Goal: Check status: Check status

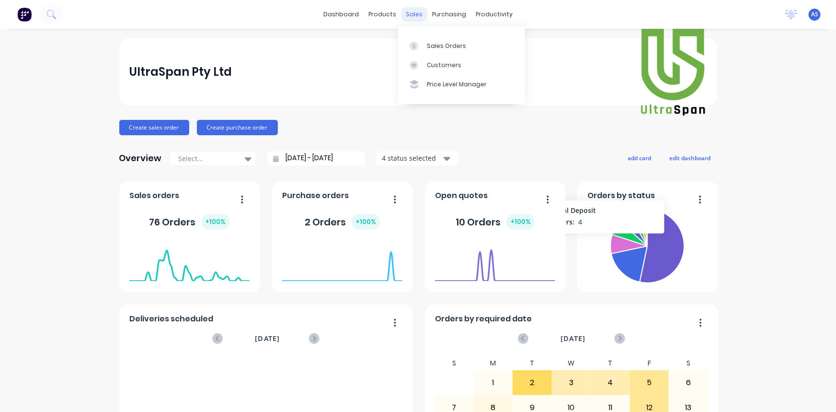
click at [414, 11] on div "sales" at bounding box center [414, 14] width 26 height 14
click at [440, 42] on div "Sales Orders" at bounding box center [446, 46] width 39 height 9
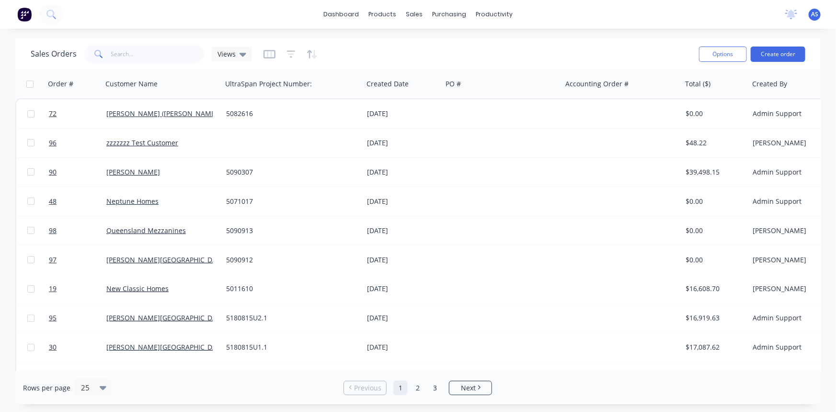
click at [283, 57] on div at bounding box center [291, 53] width 54 height 15
click at [293, 53] on icon "button" at bounding box center [291, 54] width 9 height 10
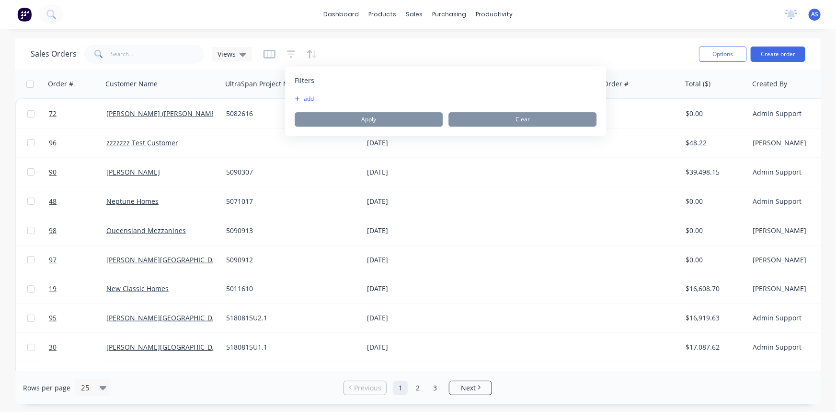
click at [305, 100] on button "add" at bounding box center [307, 99] width 24 height 8
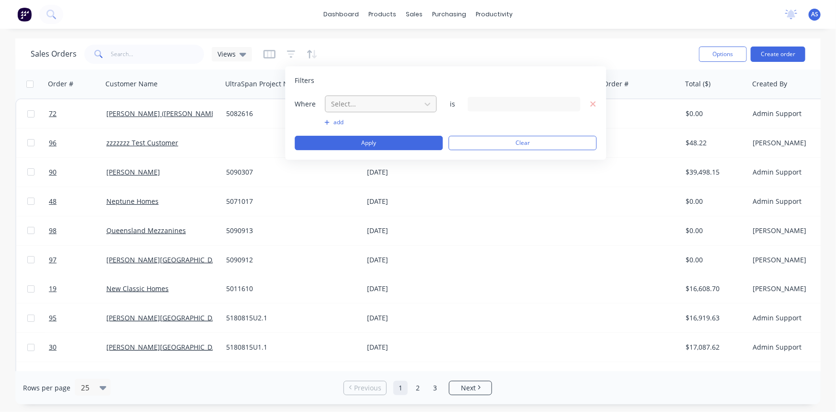
click at [345, 103] on div at bounding box center [373, 104] width 86 height 12
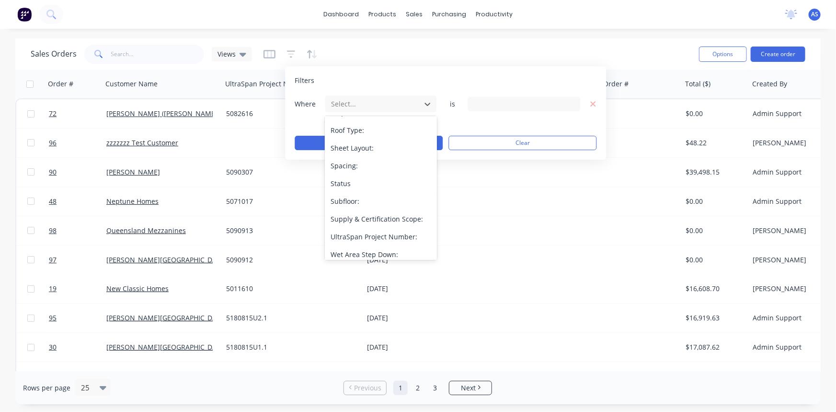
scroll to position [551, 0]
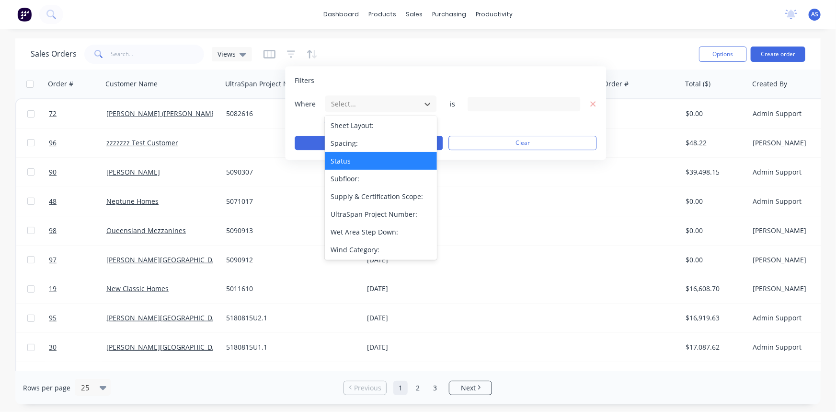
click at [351, 168] on div "Status" at bounding box center [381, 161] width 112 height 18
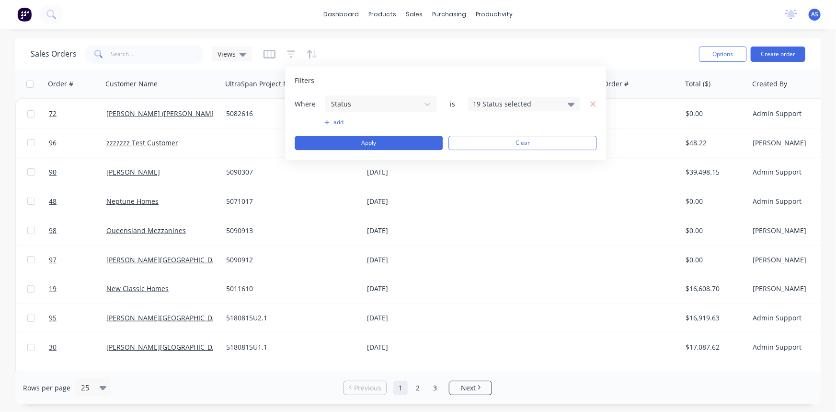
click at [502, 97] on div "19 Status selected" at bounding box center [524, 104] width 113 height 14
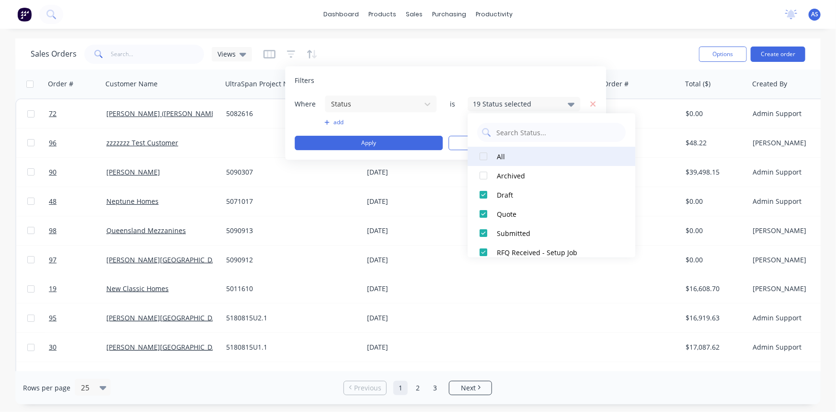
click at [500, 154] on div "All" at bounding box center [554, 156] width 115 height 10
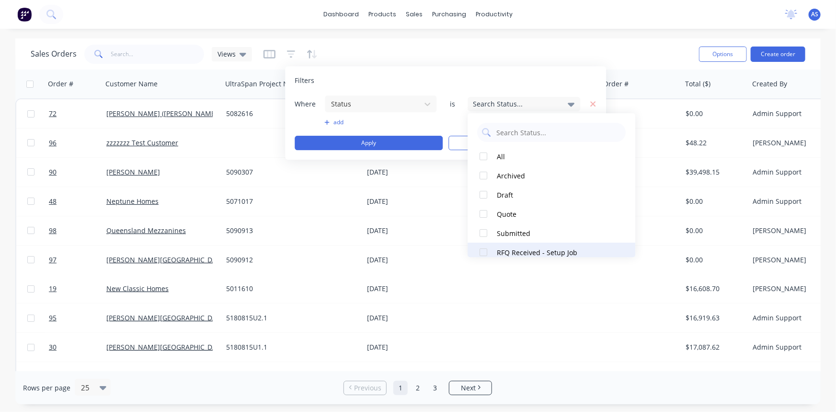
click at [520, 248] on div "RFQ Received - Setup Job" at bounding box center [554, 252] width 115 height 10
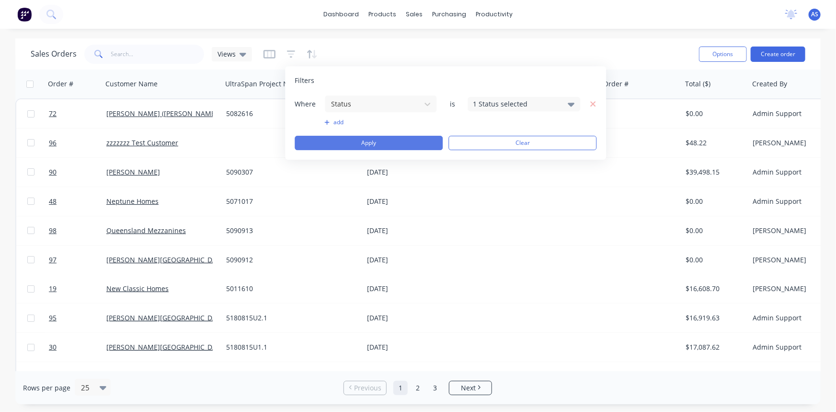
click at [406, 145] on button "Apply" at bounding box center [369, 143] width 148 height 14
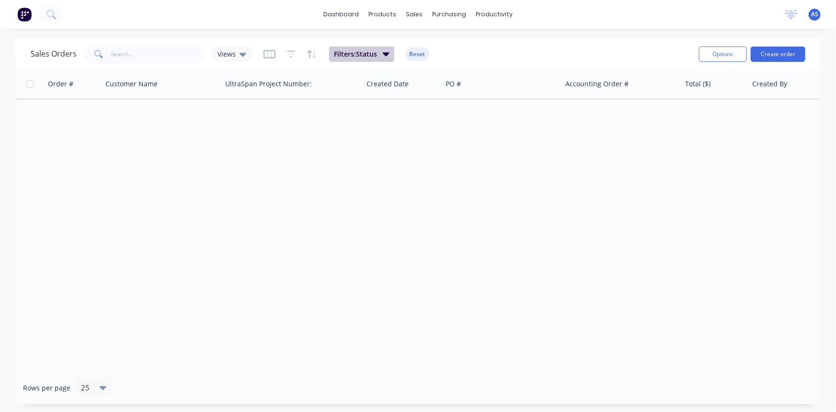
click at [356, 52] on span "Filters: Status" at bounding box center [355, 54] width 43 height 10
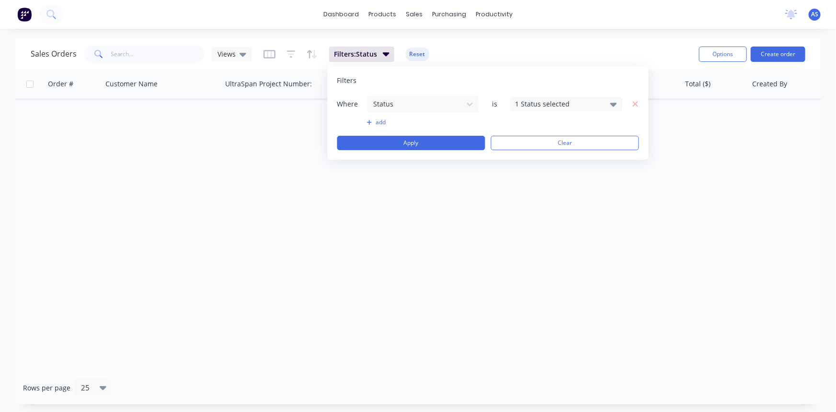
click at [519, 101] on div "1 Status selected" at bounding box center [559, 104] width 87 height 10
click at [378, 147] on button "Apply" at bounding box center [411, 143] width 148 height 14
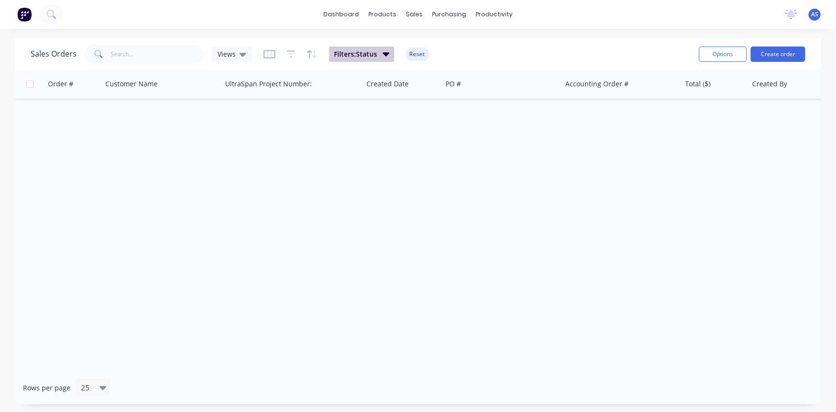
click at [380, 51] on button "Filters: Status" at bounding box center [361, 53] width 65 height 15
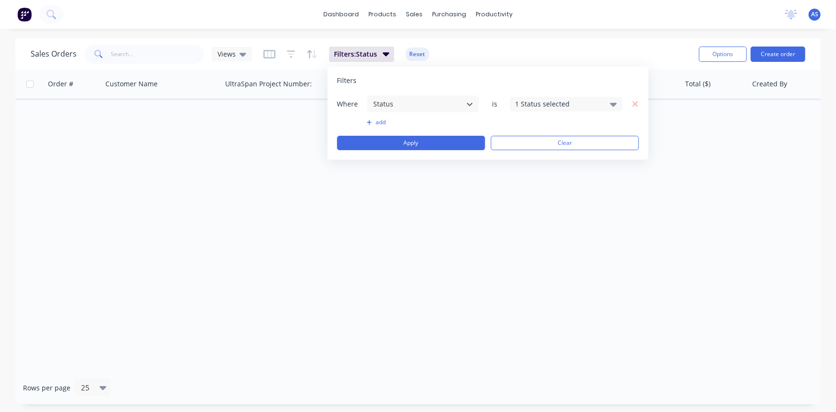
click at [549, 106] on div "1 Status selected" at bounding box center [559, 104] width 87 height 10
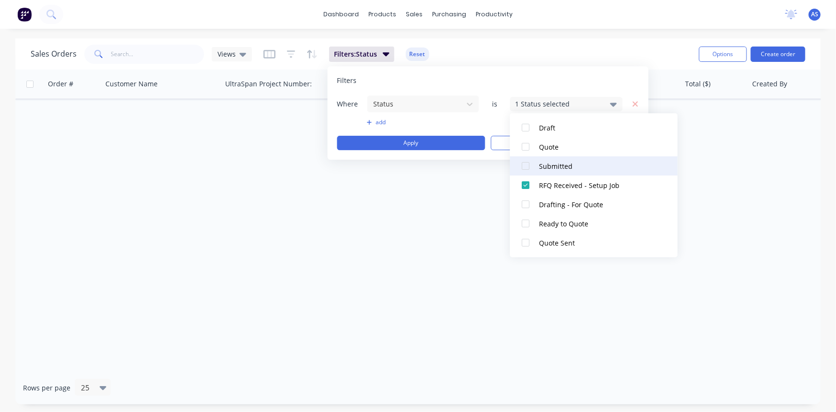
scroll to position [87, 0]
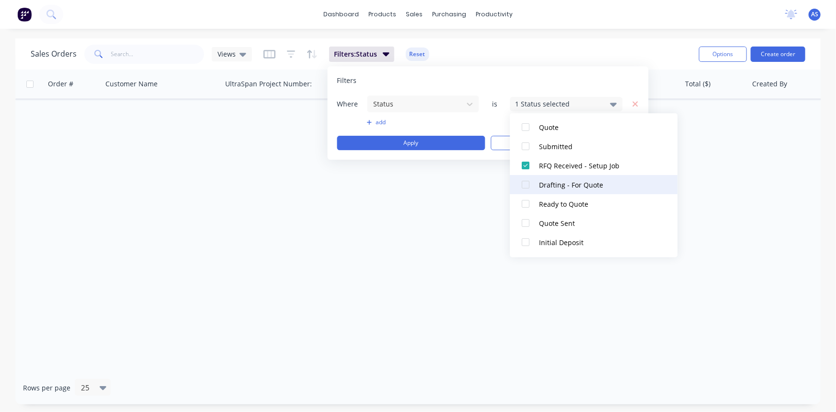
click at [556, 184] on div "Drafting - For Quote" at bounding box center [597, 185] width 115 height 10
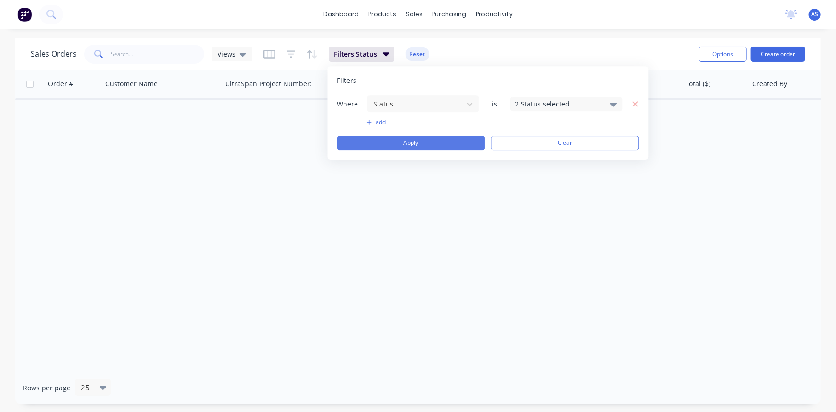
click at [404, 141] on button "Apply" at bounding box center [411, 143] width 148 height 14
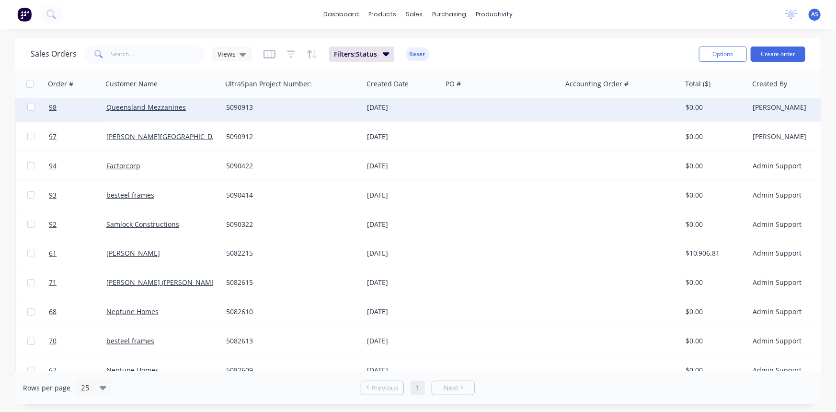
scroll to position [0, 0]
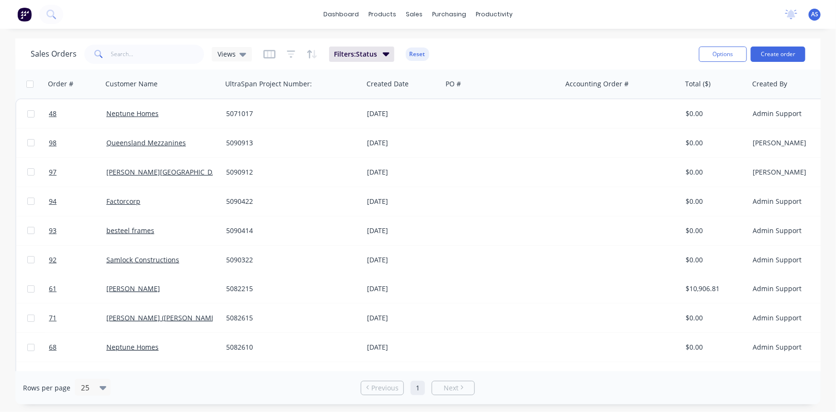
click at [24, 17] on img at bounding box center [24, 14] width 14 height 14
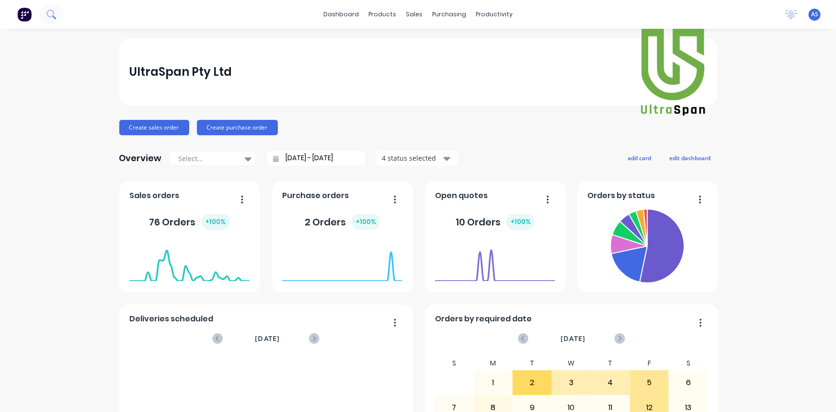
click at [54, 19] on icon at bounding box center [50, 14] width 9 height 9
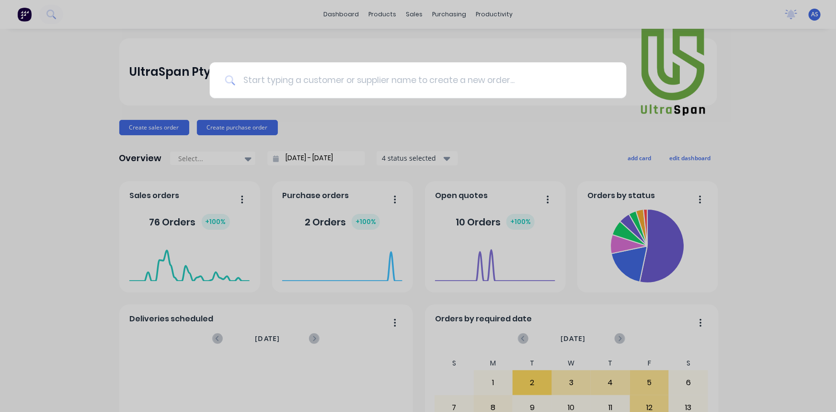
click at [276, 74] on input at bounding box center [423, 80] width 376 height 36
click at [79, 69] on div at bounding box center [418, 206] width 836 height 412
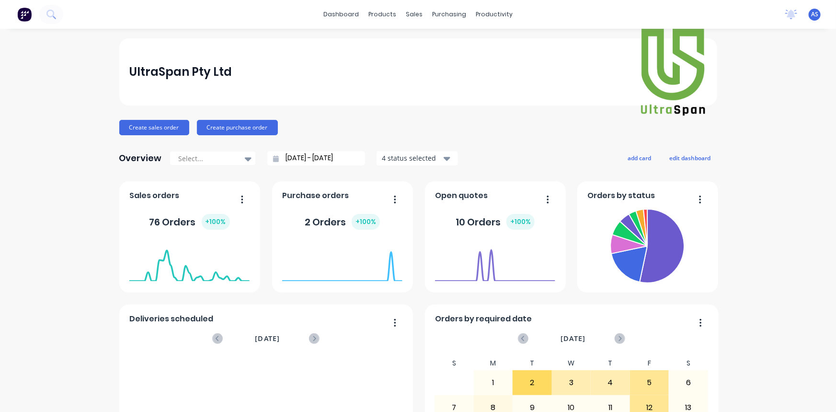
drag, startPoint x: 24, startPoint y: 18, endPoint x: 284, endPoint y: 42, distance: 261.2
click at [284, 42] on div "UltraSpan Pty Ltd" at bounding box center [417, 72] width 577 height 92
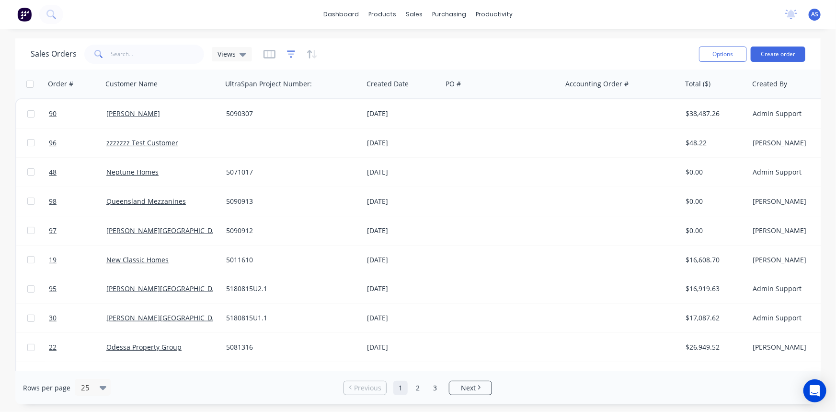
click at [289, 54] on icon "button" at bounding box center [291, 53] width 6 height 1
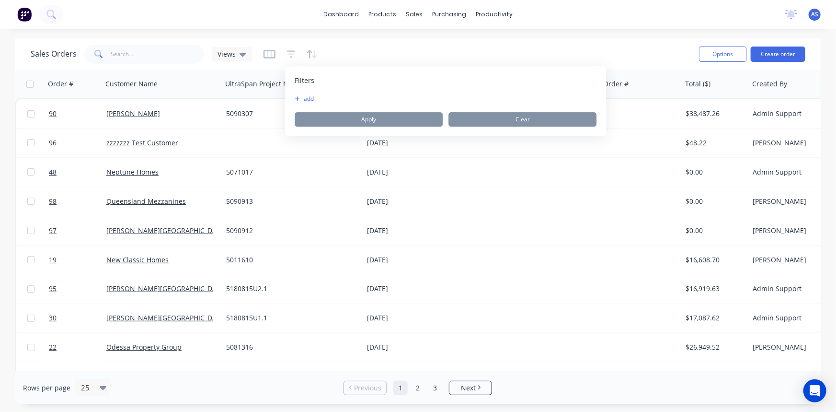
click at [268, 48] on button "button" at bounding box center [270, 53] width 12 height 15
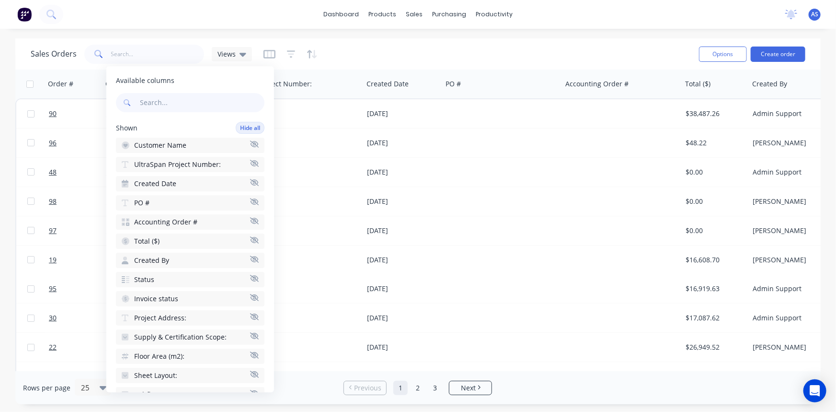
click at [296, 54] on div at bounding box center [291, 53] width 54 height 15
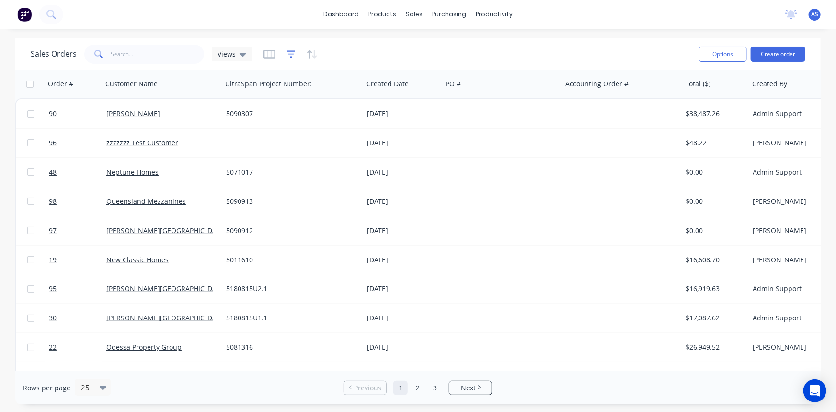
click at [289, 56] on icon "button" at bounding box center [291, 54] width 9 height 10
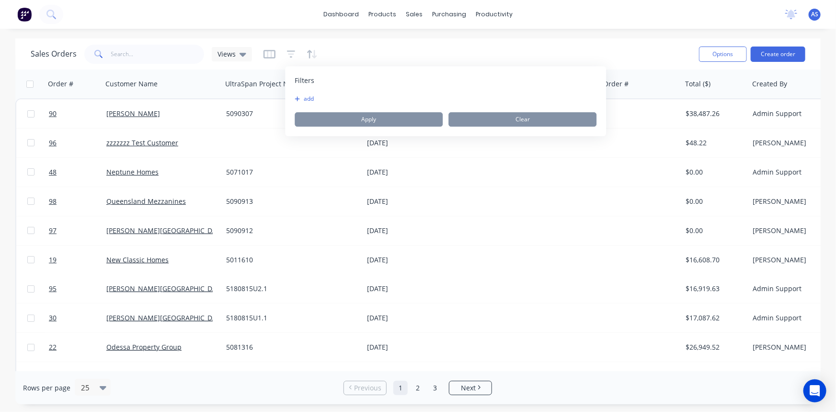
click at [306, 95] on button "add" at bounding box center [307, 99] width 24 height 8
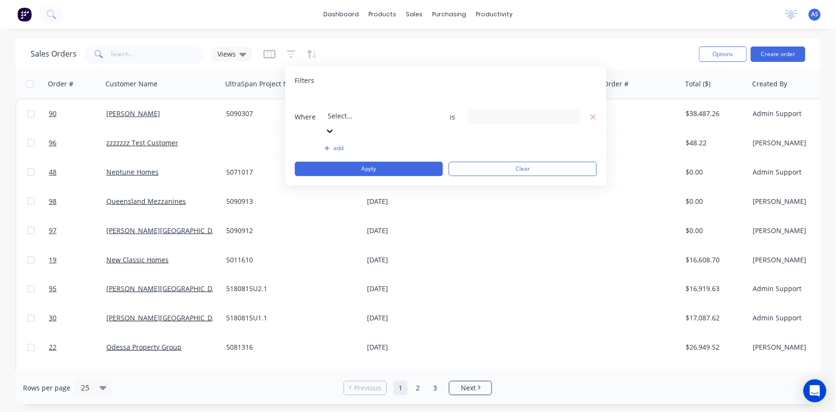
click at [345, 110] on div "Select..." at bounding box center [397, 108] width 144 height 27
type input "["
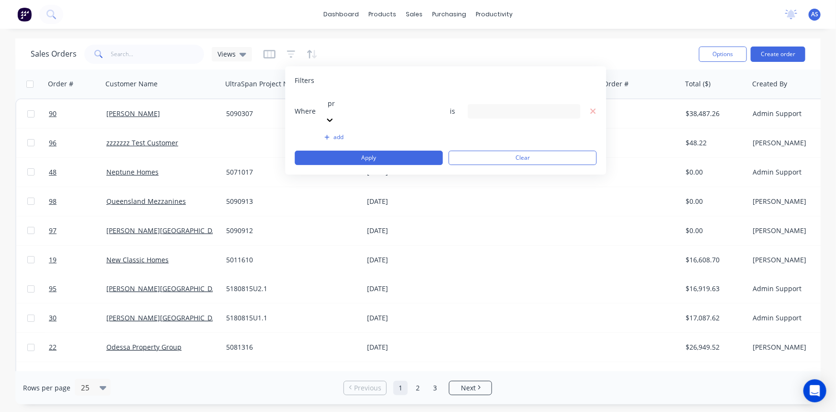
type input "pro"
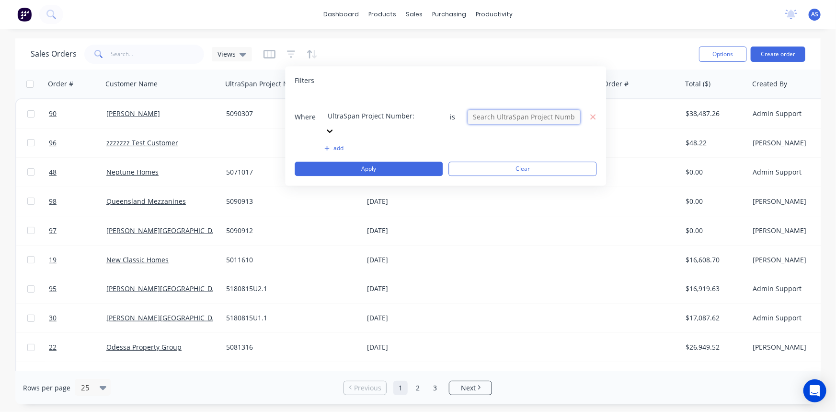
click at [519, 110] on input "text" at bounding box center [524, 117] width 113 height 14
type input "5072410"
click at [418, 161] on button "Apply" at bounding box center [369, 168] width 148 height 14
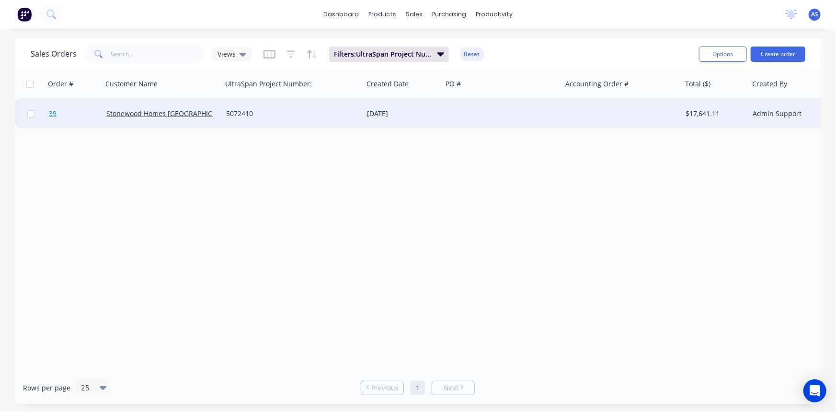
click at [52, 113] on span "39" at bounding box center [53, 114] width 8 height 10
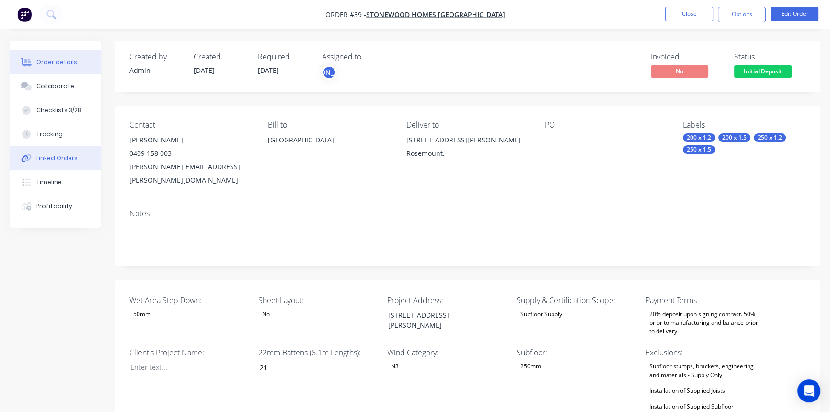
click at [52, 161] on div "Linked Orders" at bounding box center [56, 158] width 41 height 9
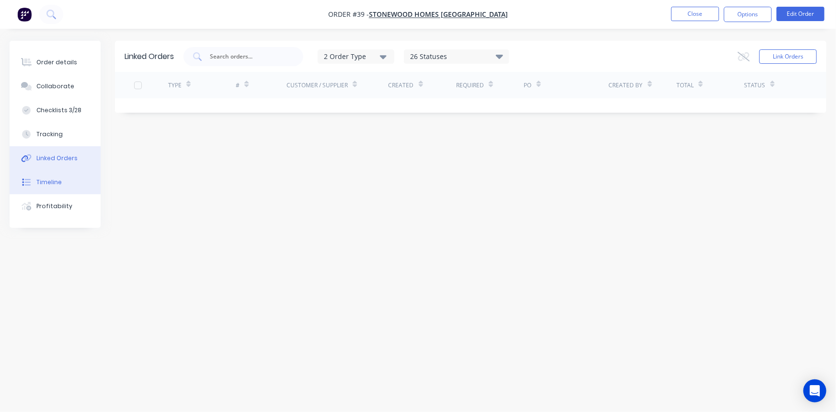
click at [53, 190] on button "Timeline" at bounding box center [55, 182] width 91 height 24
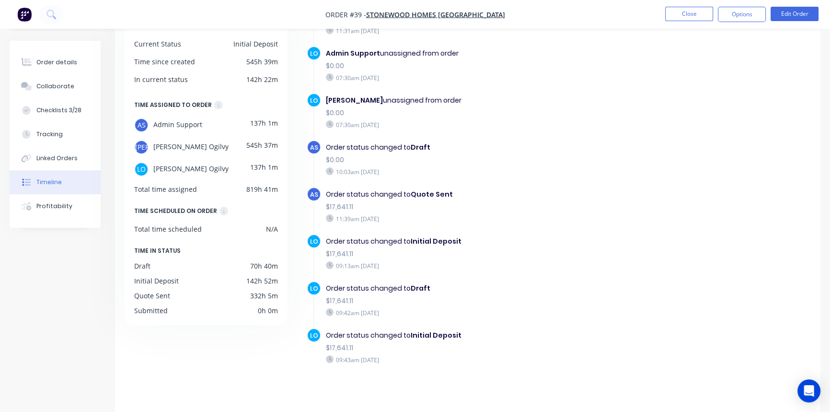
scroll to position [75, 0]
click at [59, 61] on div "Order details" at bounding box center [56, 62] width 41 height 9
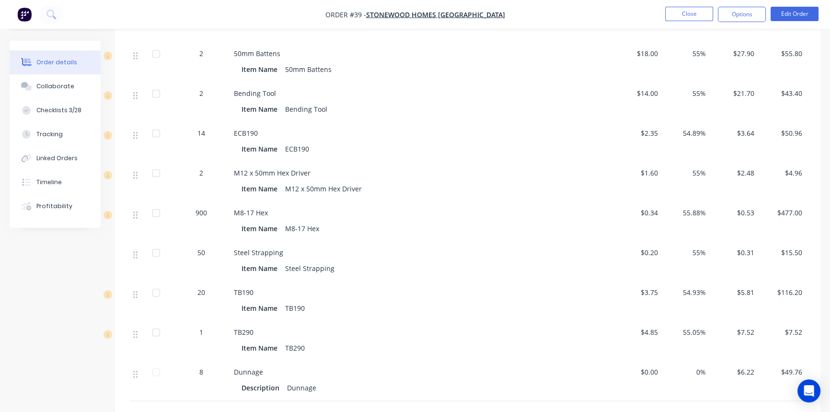
scroll to position [1207, 0]
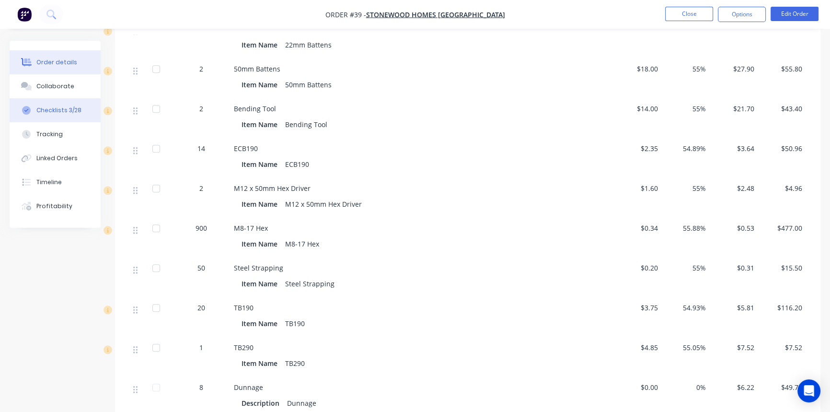
click at [65, 106] on div "Checklists 3/28" at bounding box center [58, 110] width 45 height 9
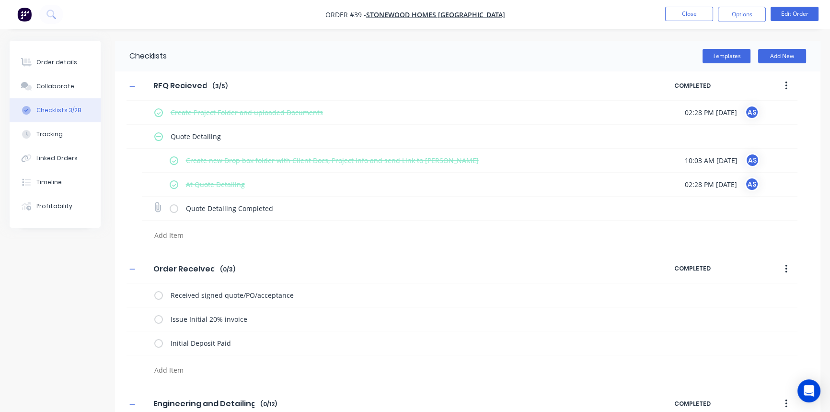
click at [175, 210] on label at bounding box center [174, 208] width 9 height 10
click at [0, 0] on input "checkbox" at bounding box center [0, 0] width 0 height 0
click at [159, 290] on label at bounding box center [158, 295] width 9 height 10
click at [0, 0] on input "checkbox" at bounding box center [0, 0] width 0 height 0
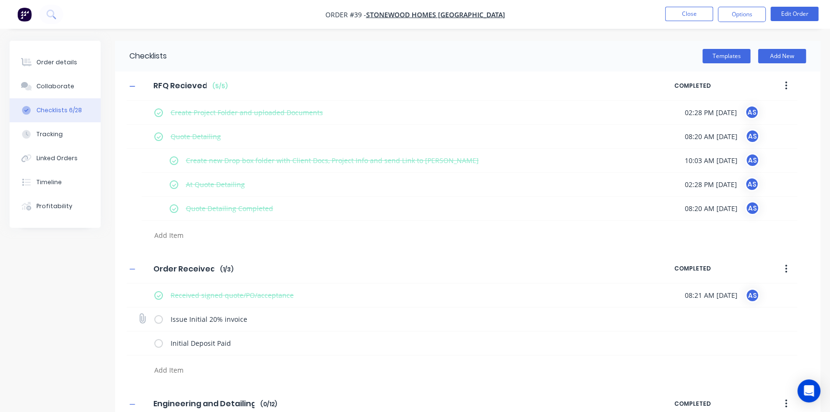
click at [155, 318] on label at bounding box center [158, 319] width 9 height 10
click at [0, 0] on input "checkbox" at bounding box center [0, 0] width 0 height 0
click at [160, 345] on label at bounding box center [158, 343] width 9 height 10
click at [0, 0] on input "checkbox" at bounding box center [0, 0] width 0 height 0
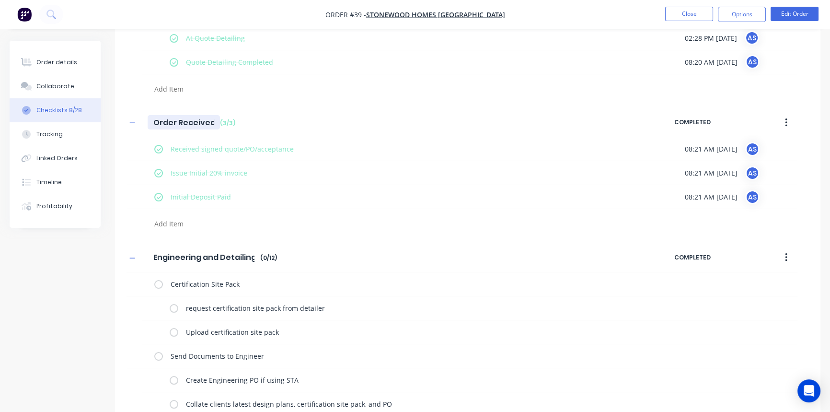
scroll to position [130, 0]
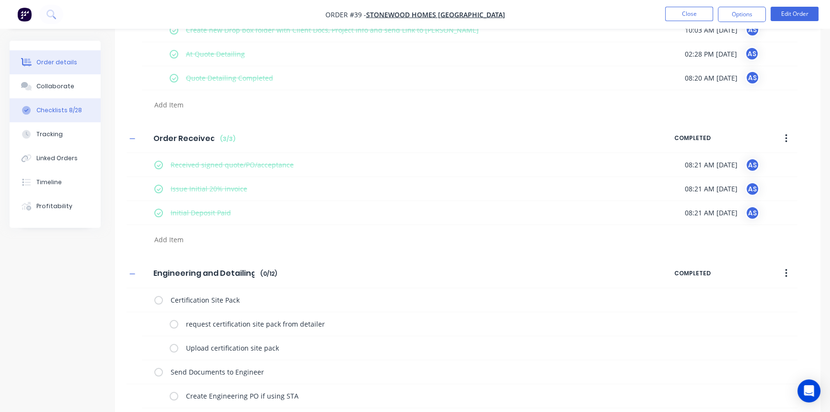
click at [51, 62] on div "Order details" at bounding box center [56, 62] width 41 height 9
